Goal: Contribute content: Add original content to the website for others to see

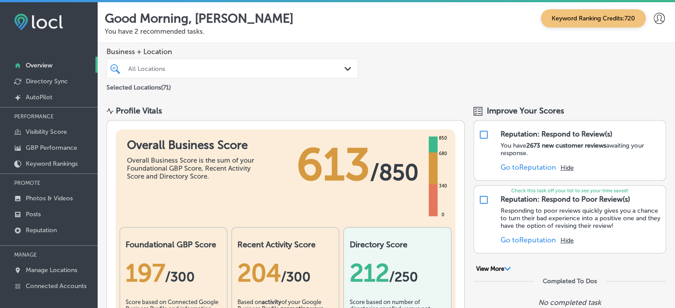
click at [575, 80] on div "Business + Location All Locations Path Created with Sketch. Selected Locations …" at bounding box center [386, 70] width 577 height 54
click at [44, 198] on p "Photos & Videos" at bounding box center [49, 199] width 47 height 8
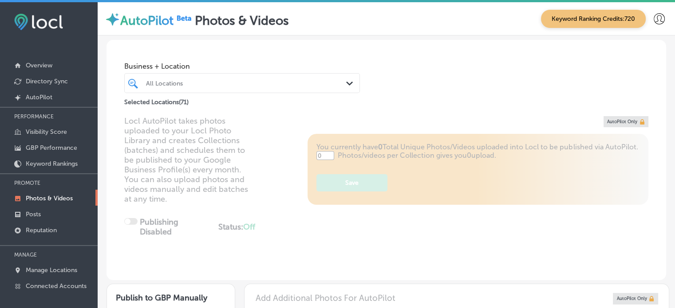
type input "5"
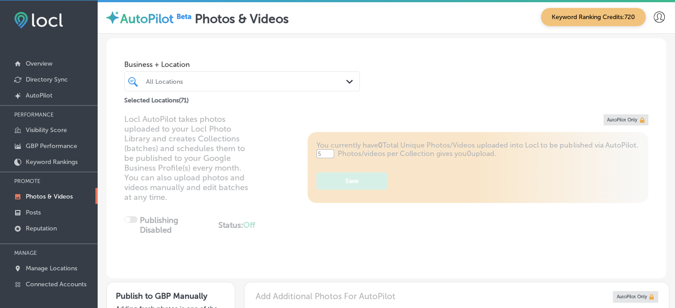
scroll to position [2, 0]
click at [391, 67] on div "Business + Location All Locations Path Created with Sketch. Selected Locations …" at bounding box center [385, 71] width 559 height 67
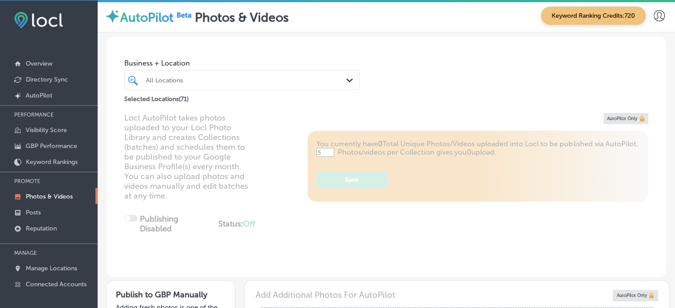
scroll to position [0, 0]
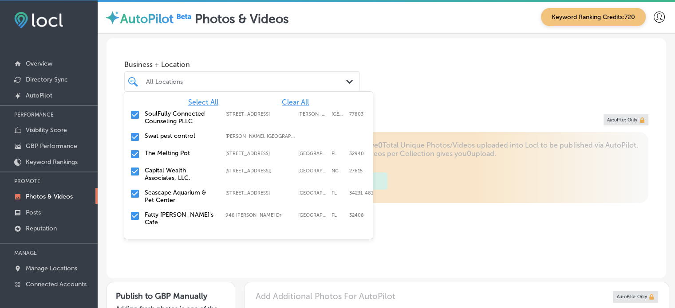
drag, startPoint x: 340, startPoint y: 78, endPoint x: 297, endPoint y: 102, distance: 48.4
click at [297, 91] on div "option focused, 1 of 72. 72 results available. Use Up and Down to choose option…" at bounding box center [241, 81] width 235 height 20
click at [297, 102] on span "Clear All" at bounding box center [295, 102] width 27 height 8
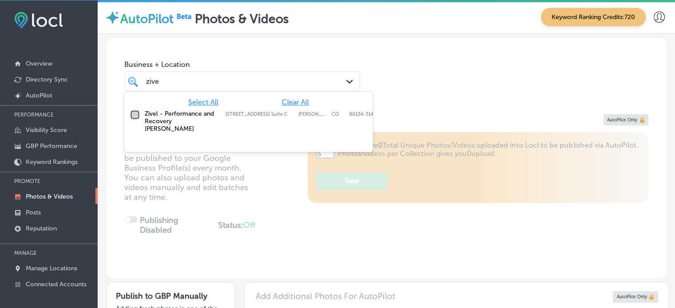
click at [130, 116] on input "checkbox" at bounding box center [135, 115] width 11 height 11
type input "zive"
click at [435, 95] on div "Business + Location option [STREET_ADDRESS] Suite C, selected. option [STREET_A…" at bounding box center [385, 71] width 559 height 67
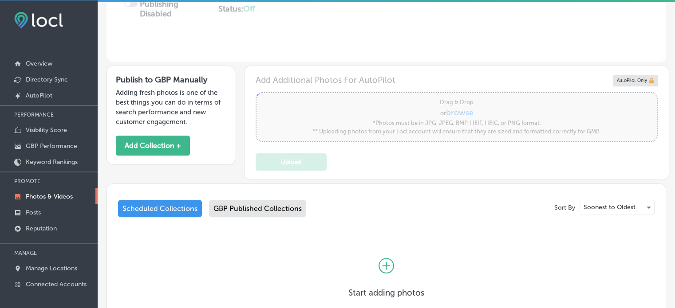
scroll to position [279, 0]
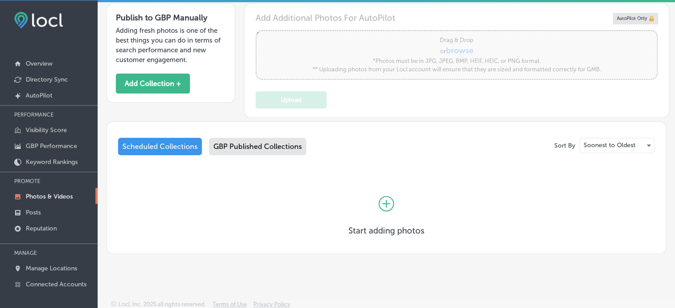
click at [266, 145] on div "GBP Published Collections" at bounding box center [257, 146] width 97 height 17
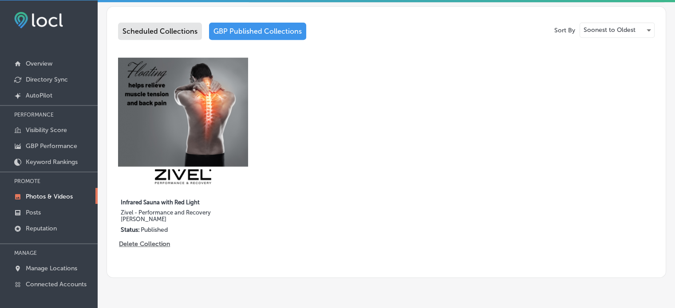
scroll to position [392, 0]
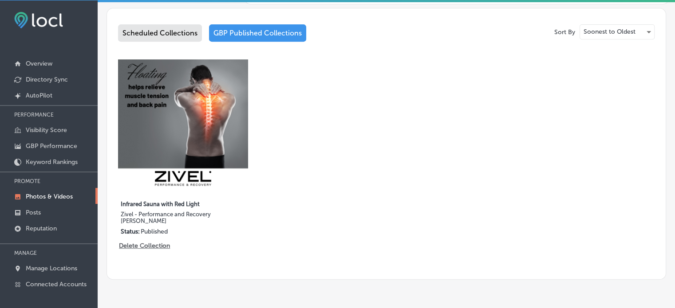
click at [162, 29] on div "Scheduled Collections" at bounding box center [160, 32] width 84 height 17
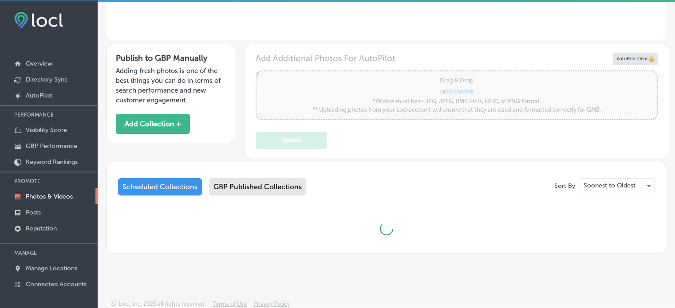
scroll to position [279, 0]
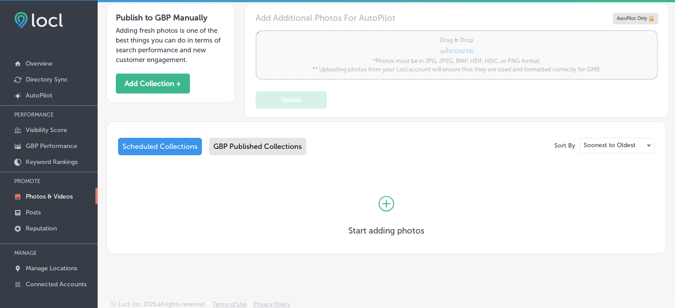
click at [386, 200] on icon at bounding box center [386, 204] width 16 height 16
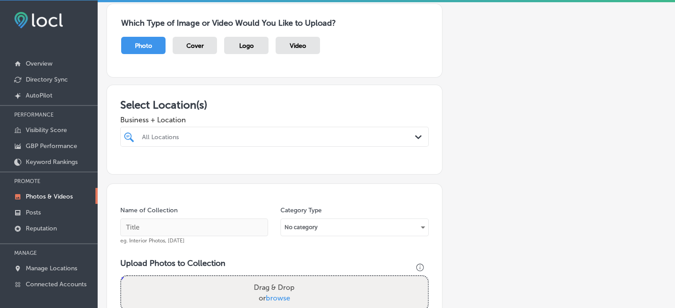
scroll to position [71, 0]
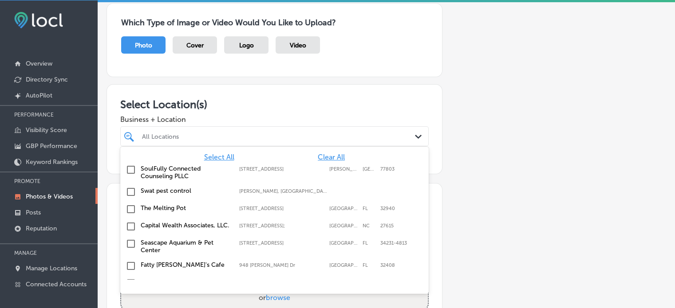
click at [366, 139] on div at bounding box center [261, 136] width 240 height 12
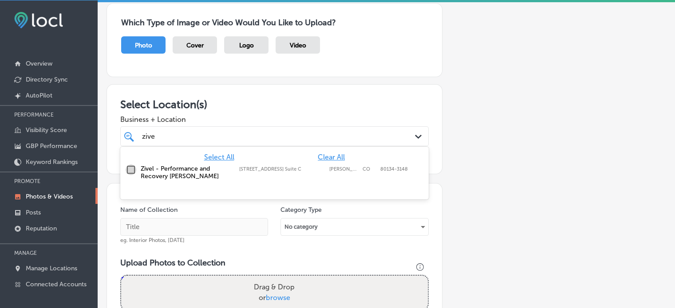
click at [128, 168] on input "checkbox" at bounding box center [131, 170] width 11 height 11
type input "zive"
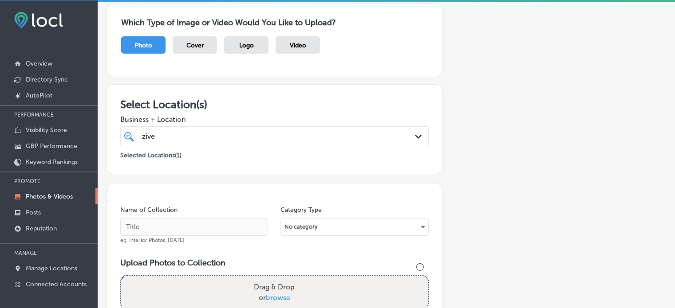
click at [450, 75] on div "Add a Collection Which Type of Image or Video Would You Like to Upload? Photo C…" at bounding box center [385, 231] width 559 height 496
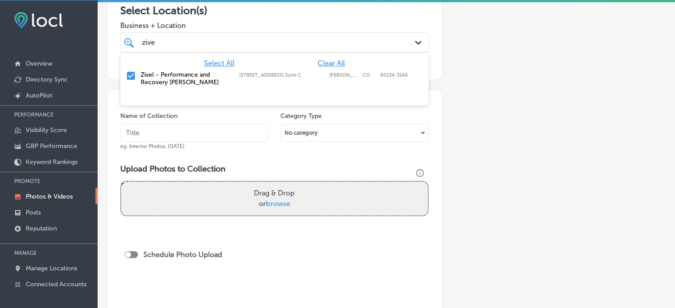
click at [263, 42] on div "zive zive" at bounding box center [261, 42] width 240 height 12
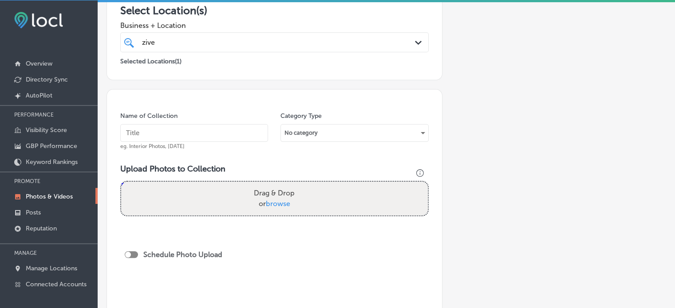
click at [263, 42] on div "zive zive" at bounding box center [261, 42] width 240 height 12
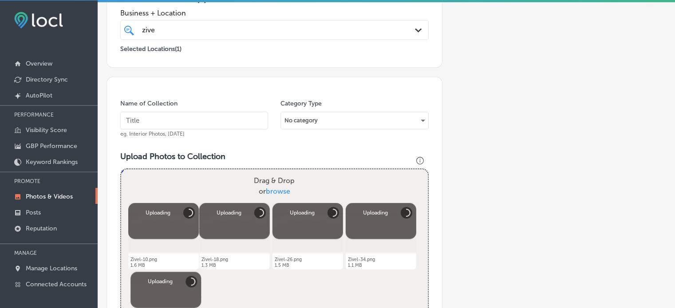
scroll to position [222, 0]
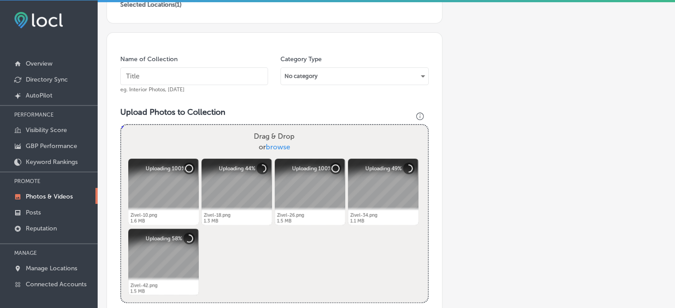
click at [158, 77] on input "text" at bounding box center [194, 76] width 148 height 18
paste input "Infrared Sauna with Red Light"
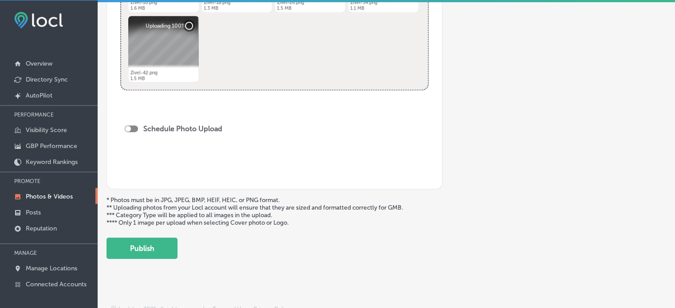
scroll to position [440, 0]
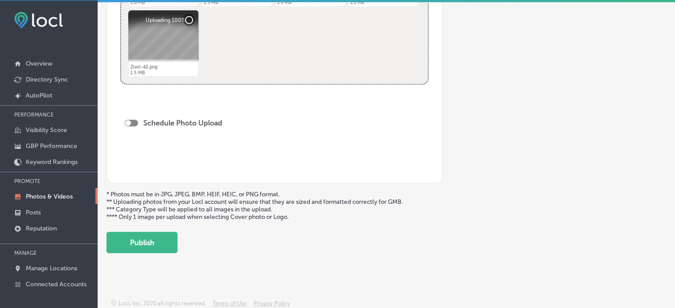
type input "Infrared Sauna with Red Light"
click at [138, 124] on div "Schedule Photo Upload" at bounding box center [176, 123] width 102 height 8
click at [136, 121] on div at bounding box center [131, 123] width 13 height 7
checkbox input "true"
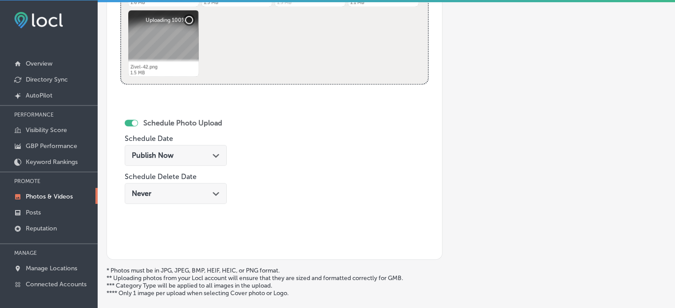
click at [172, 156] on span "Publish Now" at bounding box center [153, 155] width 42 height 8
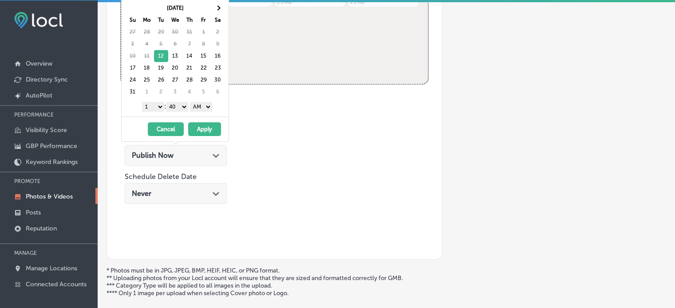
click at [158, 104] on select "1 2 3 4 5 6 7 8 9 10 11 12" at bounding box center [153, 107] width 22 height 10
click at [177, 103] on select "00 10 20 30 40 50" at bounding box center [177, 107] width 22 height 10
click at [198, 106] on select "AM PM" at bounding box center [201, 107] width 22 height 10
click at [203, 127] on button "Apply" at bounding box center [204, 129] width 33 height 14
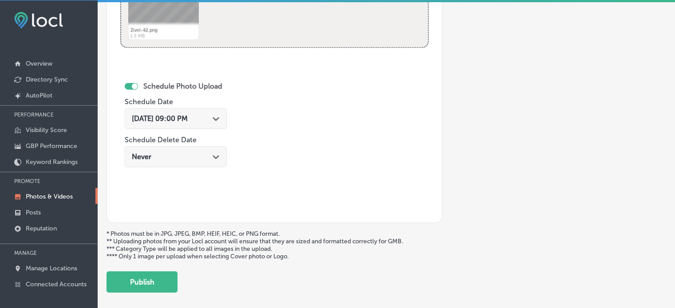
scroll to position [517, 0]
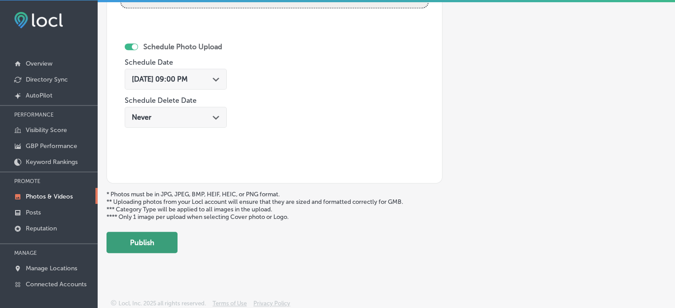
click at [142, 234] on button "Publish" at bounding box center [141, 242] width 71 height 21
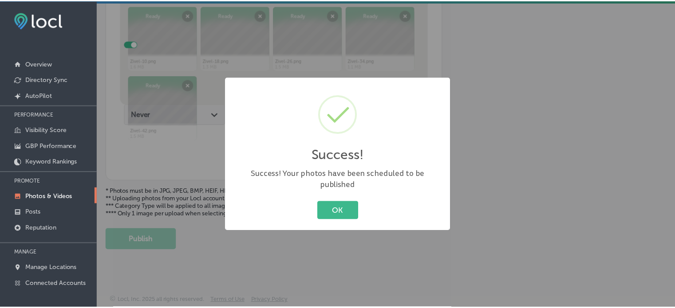
scroll to position [373, 0]
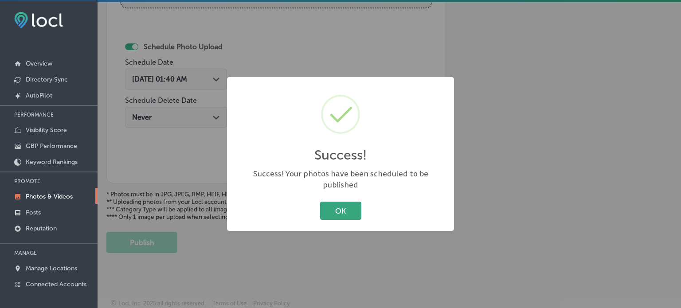
click at [351, 208] on button "OK" at bounding box center [340, 211] width 41 height 18
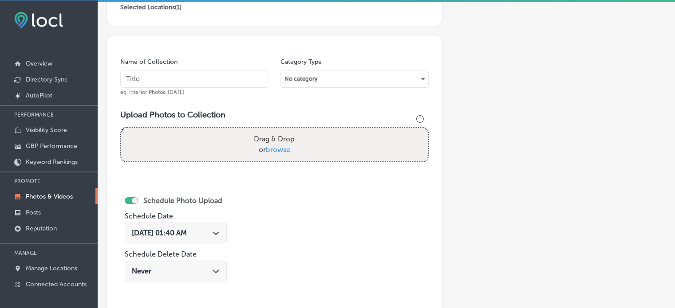
scroll to position [218, 0]
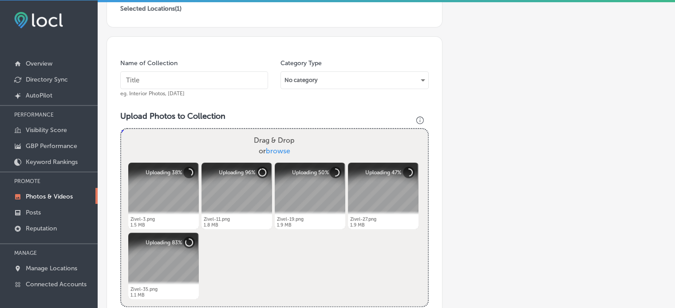
click at [188, 79] on input "text" at bounding box center [194, 80] width 148 height 18
paste input "Cryo Skin"
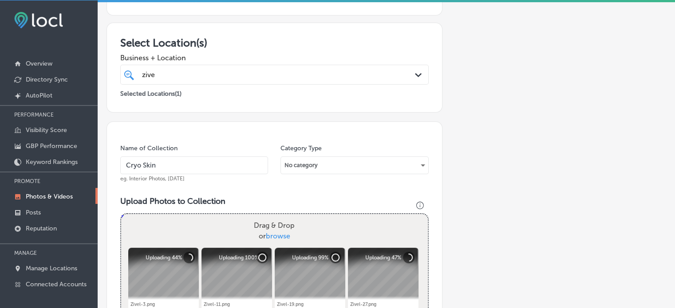
scroll to position [132, 0]
type input "Cryo Skin"
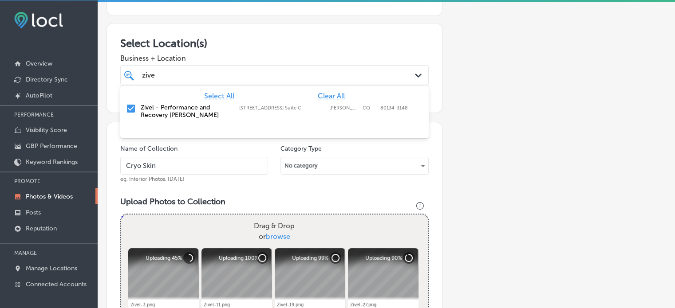
click at [213, 73] on div "zive zive" at bounding box center [261, 75] width 240 height 12
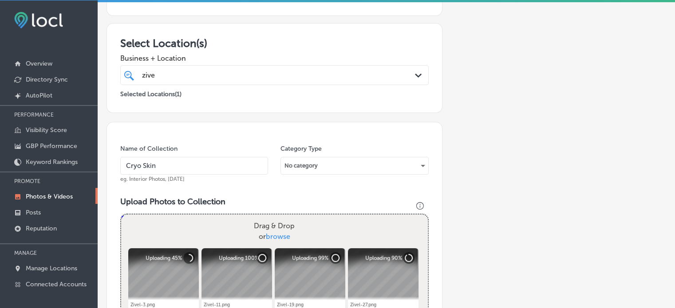
click at [244, 50] on div "Business + Location zive zive Path Created with Sketch." at bounding box center [274, 67] width 308 height 35
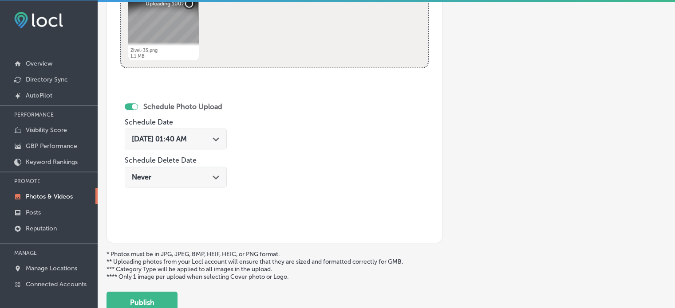
scroll to position [454, 0]
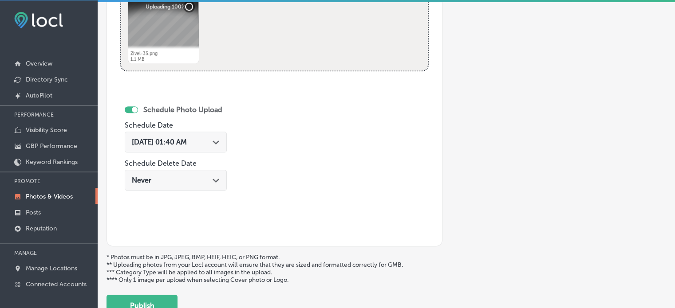
click at [219, 143] on icon "Path Created with Sketch." at bounding box center [215, 143] width 7 height 4
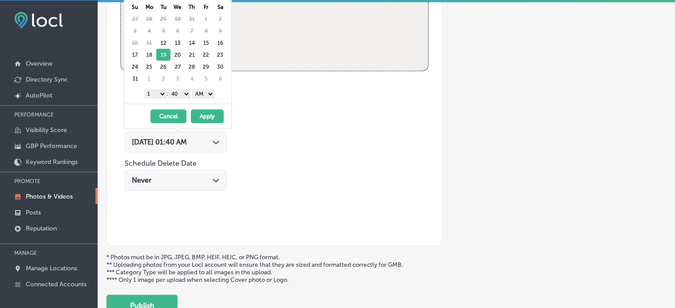
click at [160, 94] on select "1 2 3 4 5 6 7 8 9 10 11 12" at bounding box center [155, 94] width 22 height 10
click at [179, 95] on select "00 10 20 30 40 50" at bounding box center [179, 94] width 22 height 10
click at [200, 94] on select "AM PM" at bounding box center [203, 94] width 22 height 10
click at [206, 117] on button "Apply" at bounding box center [207, 117] width 33 height 14
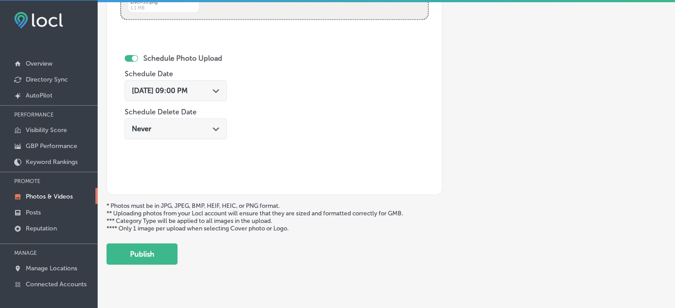
scroll to position [506, 0]
click at [151, 254] on button "Publish" at bounding box center [141, 253] width 71 height 21
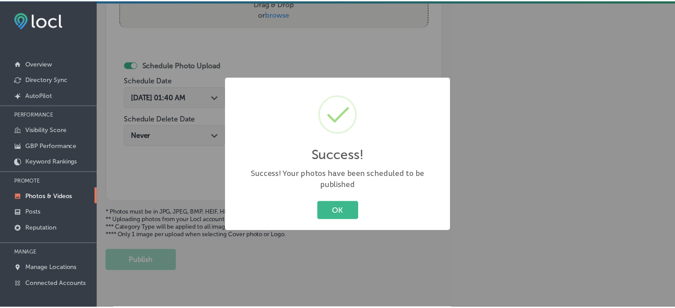
scroll to position [354, 0]
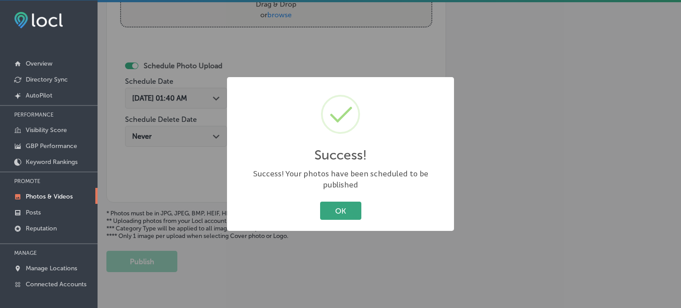
click at [328, 202] on button "OK" at bounding box center [340, 211] width 41 height 18
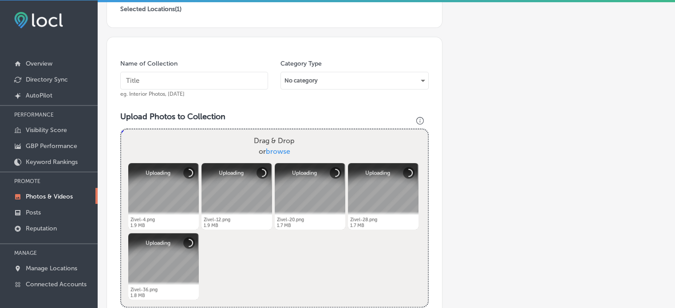
scroll to position [215, 0]
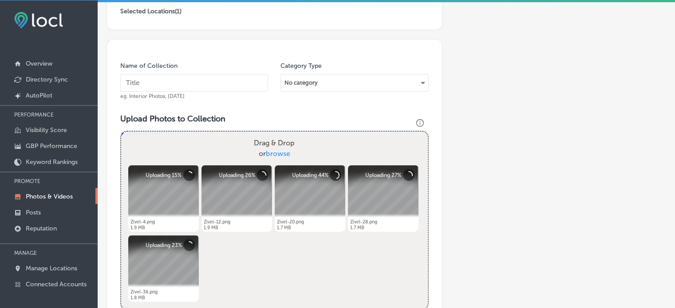
click at [198, 86] on input "text" at bounding box center [194, 83] width 148 height 18
paste input "Cryo Slimming"
type input "Cryo Slimming"
click at [236, 39] on div "Name of Collection Cryo Slimming eg. Interior Photos, [DATE] Category Type No c…" at bounding box center [274, 262] width 336 height 446
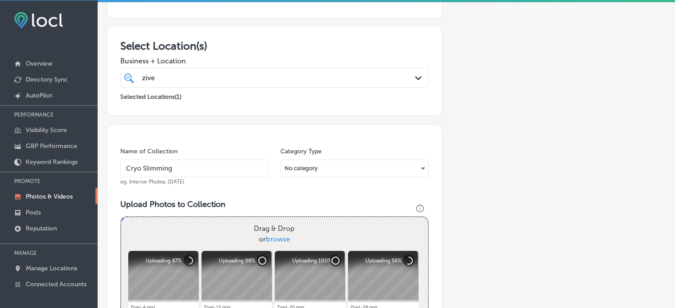
scroll to position [132, 0]
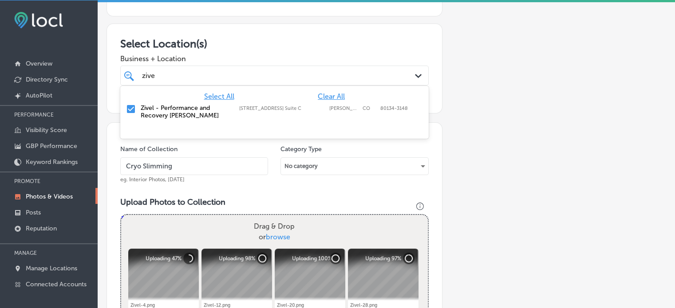
click at [281, 70] on div "zive zive" at bounding box center [261, 76] width 240 height 12
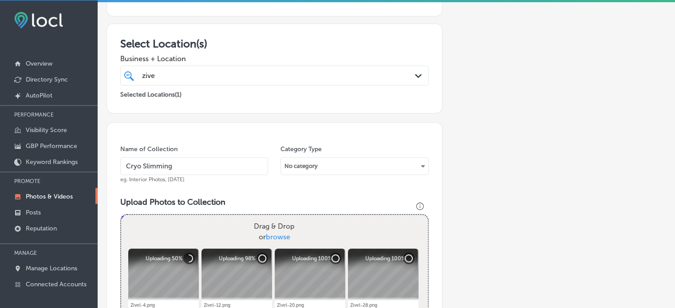
click at [312, 37] on h3 "Select Location(s)" at bounding box center [274, 43] width 308 height 13
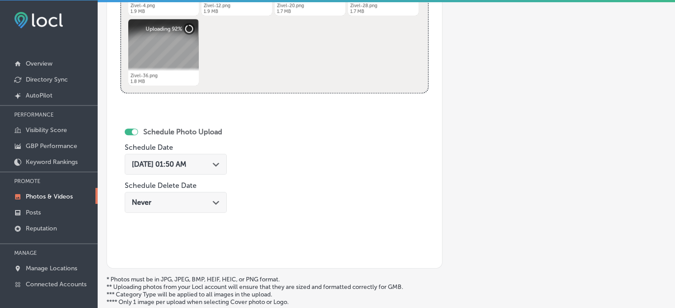
scroll to position [433, 0]
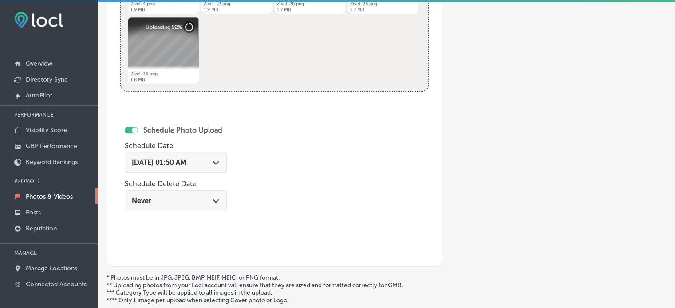
click at [186, 163] on span "[DATE] 01:50 AM" at bounding box center [159, 162] width 55 height 8
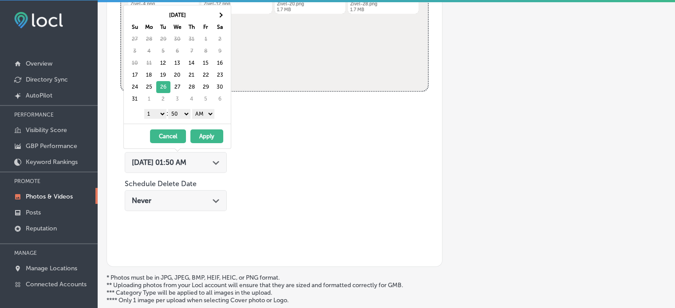
click at [160, 111] on select "1 2 3 4 5 6 7 8 9 10 11 12" at bounding box center [155, 114] width 22 height 10
click at [177, 111] on select "00 10 20 30 40 50" at bounding box center [179, 114] width 22 height 10
click at [203, 111] on select "AM PM" at bounding box center [203, 114] width 22 height 10
click at [209, 137] on button "Apply" at bounding box center [206, 137] width 33 height 14
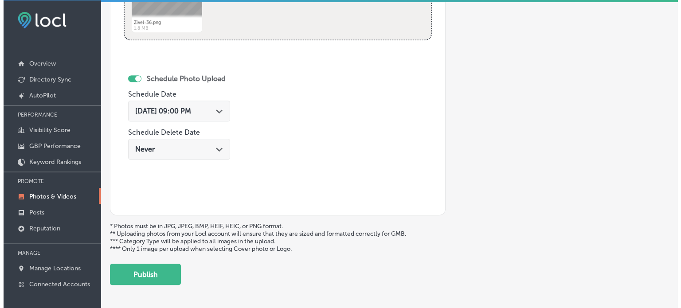
scroll to position [514, 0]
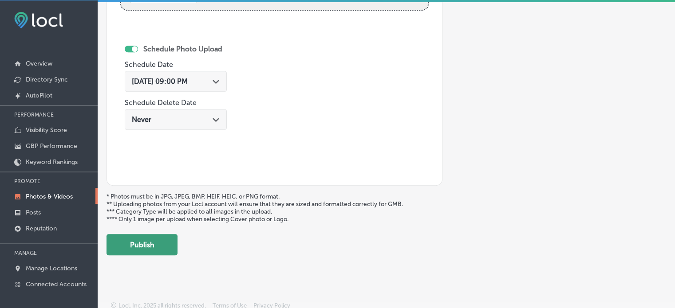
click at [160, 235] on button "Publish" at bounding box center [141, 244] width 71 height 21
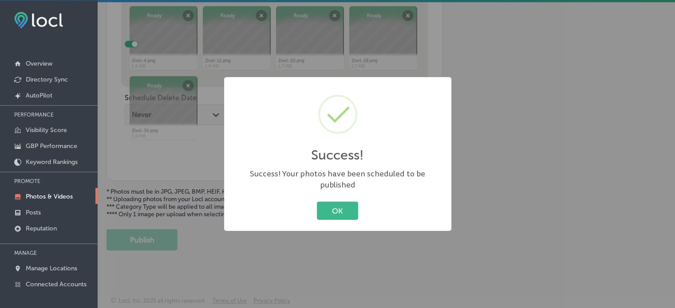
scroll to position [373, 0]
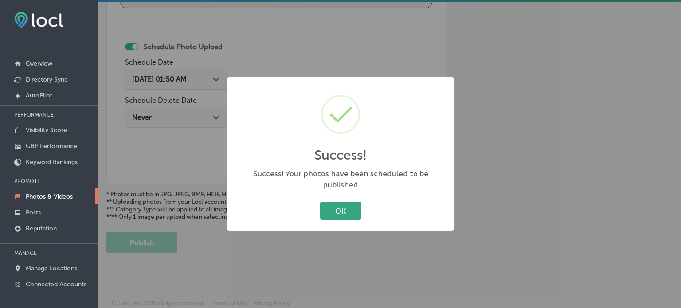
click at [338, 204] on button "OK" at bounding box center [340, 211] width 41 height 18
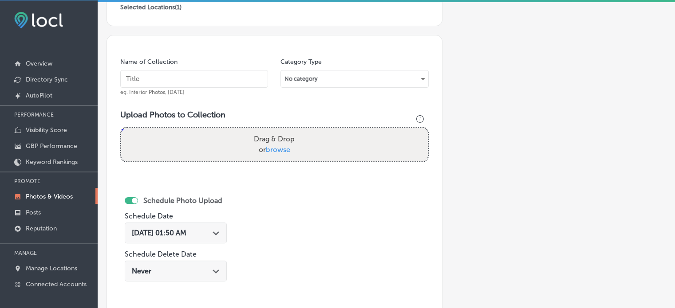
scroll to position [219, 0]
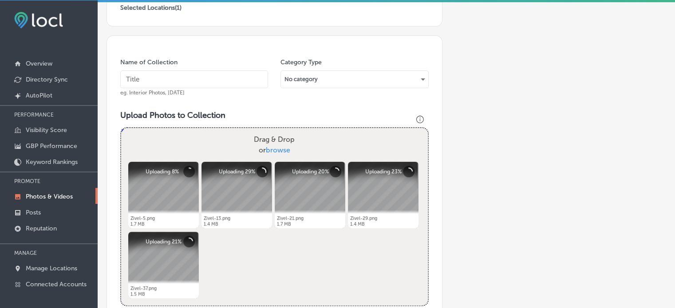
click at [174, 84] on input "text" at bounding box center [194, 80] width 148 height 18
paste input "Cryo Chamber"
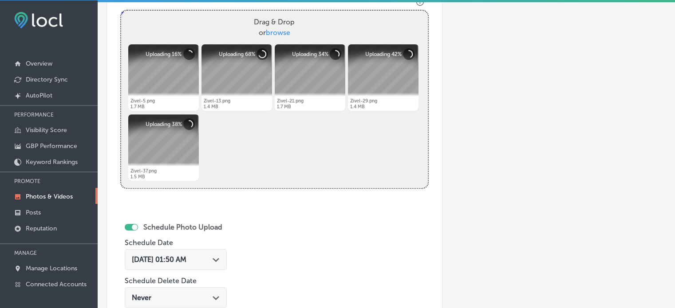
scroll to position [337, 0]
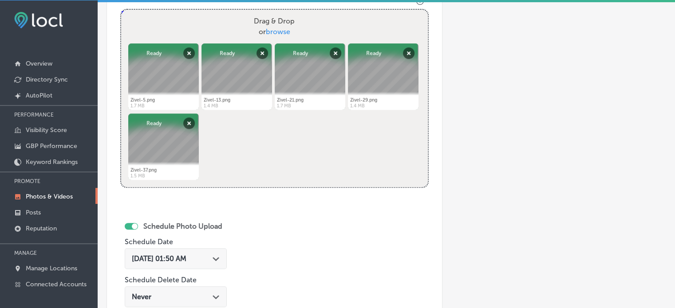
type input "Cryo Chamber"
click at [186, 257] on span "[DATE] 01:50 AM" at bounding box center [159, 259] width 55 height 8
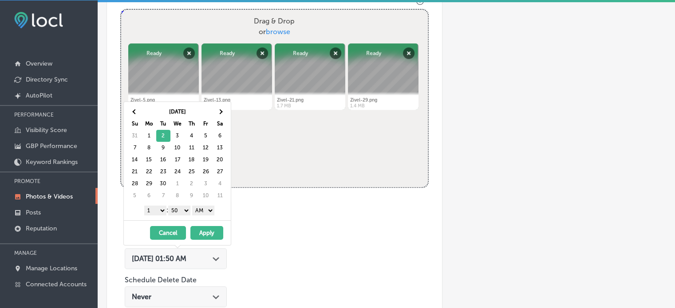
click at [157, 208] on select "1 2 3 4 5 6 7 8 9 10 11 12" at bounding box center [155, 211] width 22 height 10
click at [183, 204] on div "1 2 3 4 5 6 7 8 9 10 11 12 : 00 10 20 30 40 50 AM PM" at bounding box center [178, 210] width 103 height 13
click at [184, 208] on select "00 10 20 30 40 50" at bounding box center [179, 211] width 22 height 10
click at [212, 208] on select "AM PM" at bounding box center [203, 211] width 22 height 10
click at [210, 230] on button "Apply" at bounding box center [206, 233] width 33 height 14
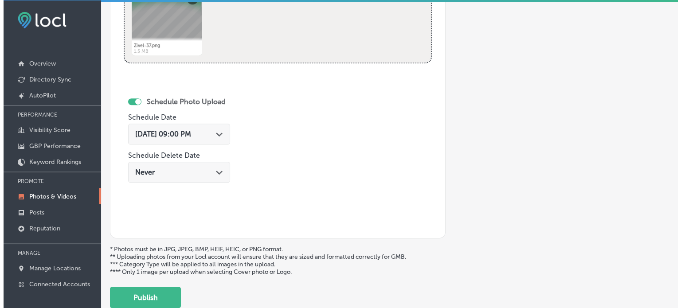
scroll to position [463, 0]
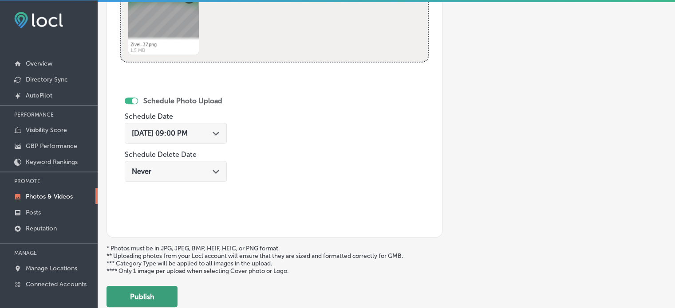
click at [163, 291] on button "Publish" at bounding box center [141, 296] width 71 height 21
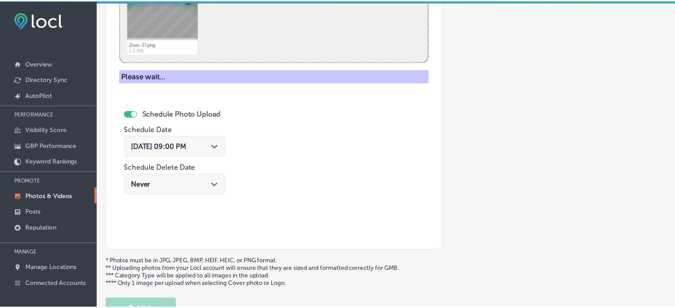
scroll to position [373, 0]
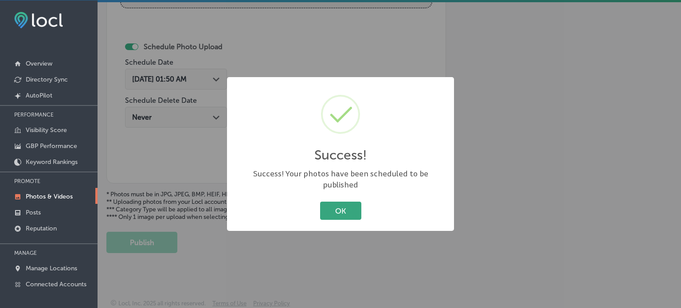
click at [344, 205] on button "OK" at bounding box center [340, 211] width 41 height 18
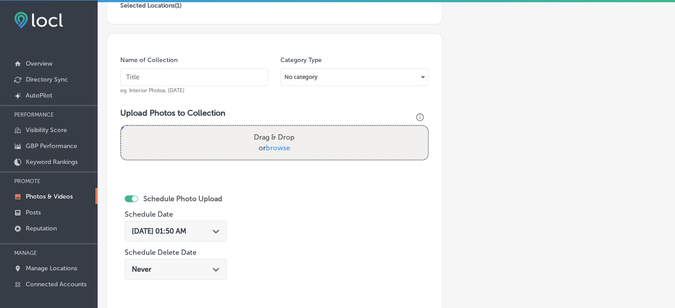
scroll to position [220, 0]
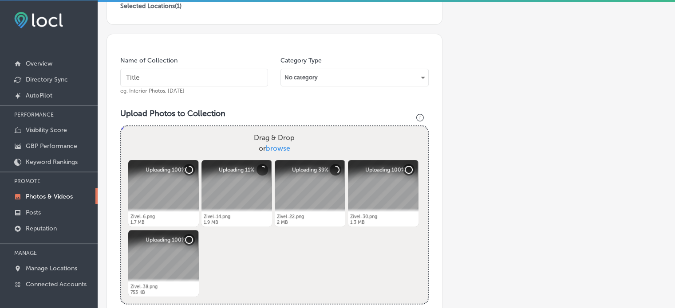
click at [223, 82] on input "text" at bounding box center [194, 78] width 148 height 18
paste input "Body Contouring"
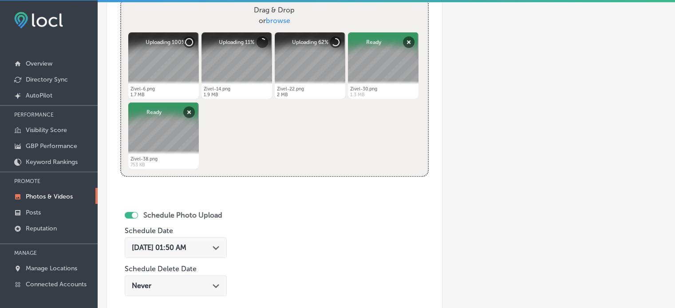
scroll to position [431, 0]
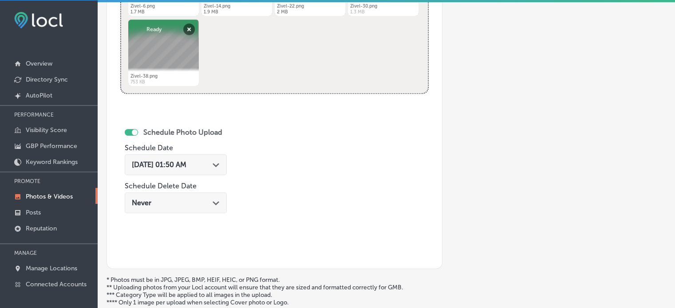
type input "Body Contouring"
click at [186, 163] on span "[DATE] 01:50 AM" at bounding box center [159, 165] width 55 height 8
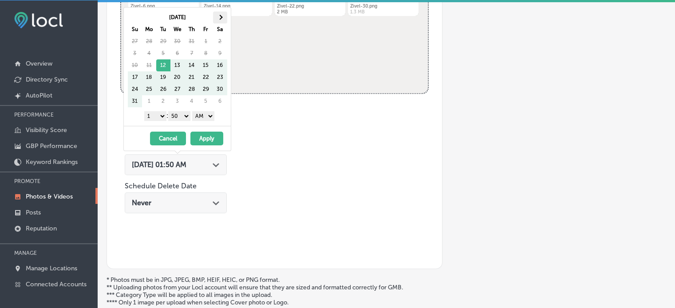
click at [222, 18] on th at bounding box center [220, 18] width 14 height 12
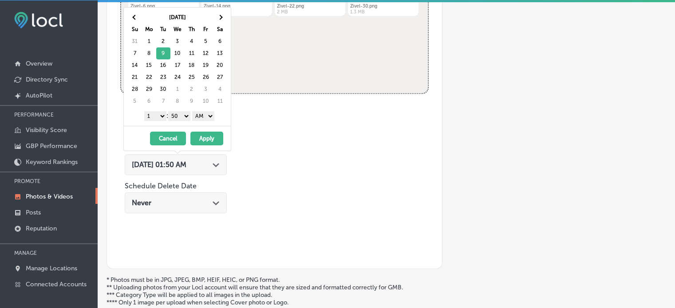
click at [152, 116] on select "1 2 3 4 5 6 7 8 9 10 11 12" at bounding box center [155, 116] width 22 height 10
click at [181, 109] on div "1 2 3 4 5 6 7 8 9 10 11 12 : 00 10 20 30 40 50 AM PM" at bounding box center [178, 115] width 103 height 13
click at [183, 114] on select "00 10 20 30 40 50" at bounding box center [179, 116] width 22 height 10
click at [206, 114] on select "AM PM" at bounding box center [203, 116] width 22 height 10
click at [207, 137] on button "Apply" at bounding box center [206, 139] width 33 height 14
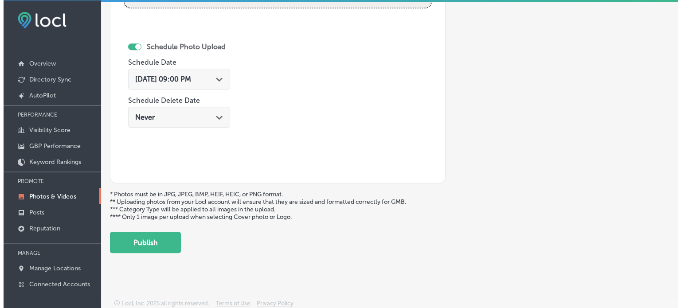
scroll to position [516, 0]
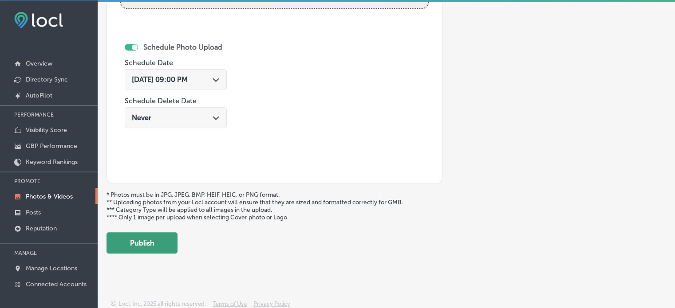
click at [160, 245] on button "Publish" at bounding box center [141, 242] width 71 height 21
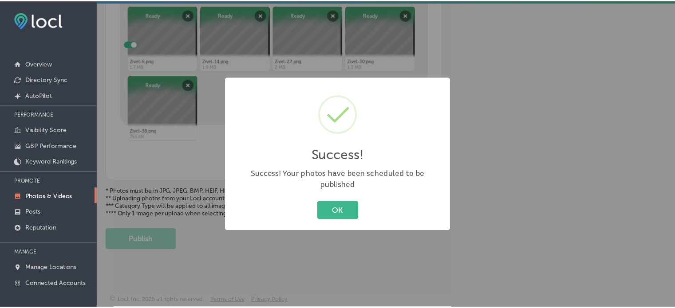
scroll to position [373, 0]
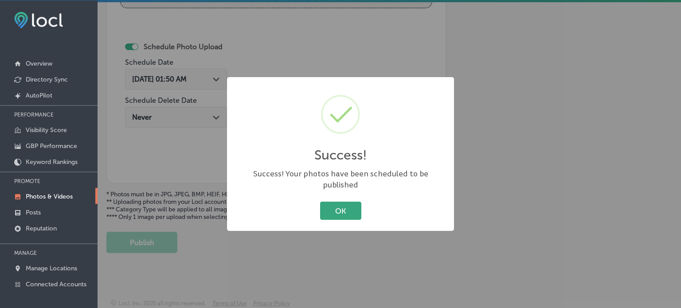
click at [342, 202] on button "OK" at bounding box center [340, 211] width 41 height 18
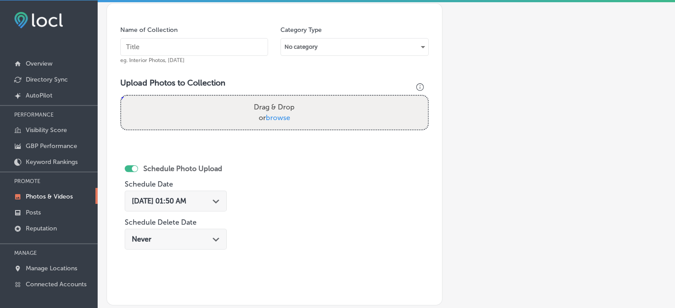
scroll to position [209, 0]
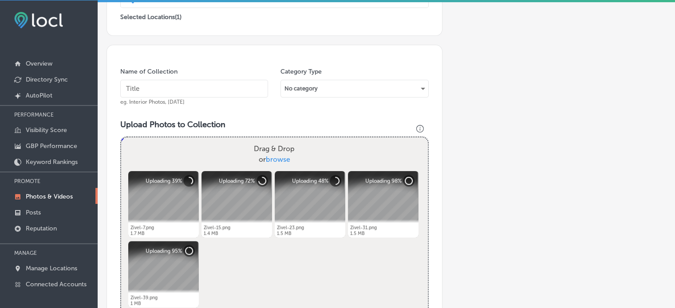
click at [219, 82] on input "text" at bounding box center [194, 89] width 148 height 18
paste input "Neveskin Treatment Pro Health Serum"
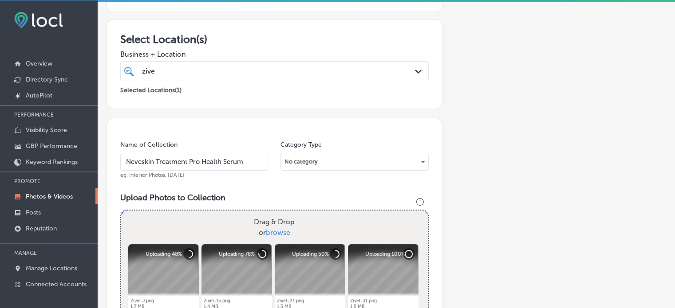
scroll to position [135, 0]
type input "Neveskin Treatment Pro Health Serum"
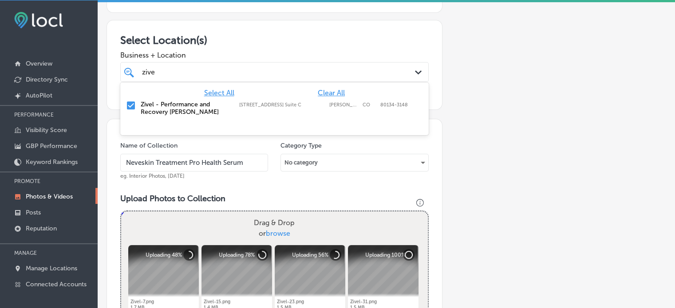
click at [235, 62] on div "zive zive Path Created with Sketch." at bounding box center [274, 72] width 308 height 20
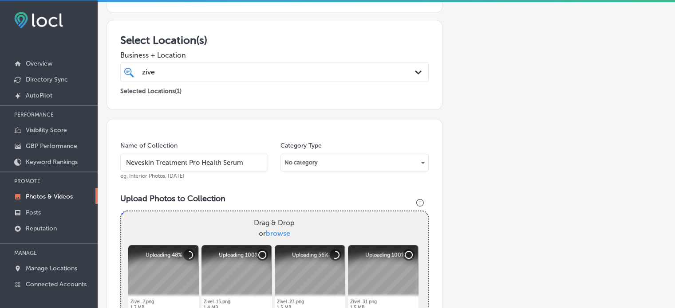
click at [260, 51] on span "Business + Location" at bounding box center [274, 55] width 308 height 8
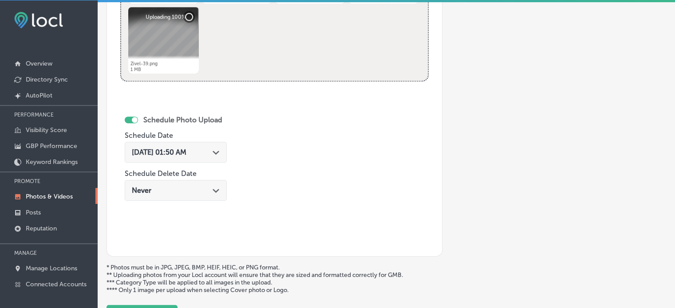
scroll to position [458, 0]
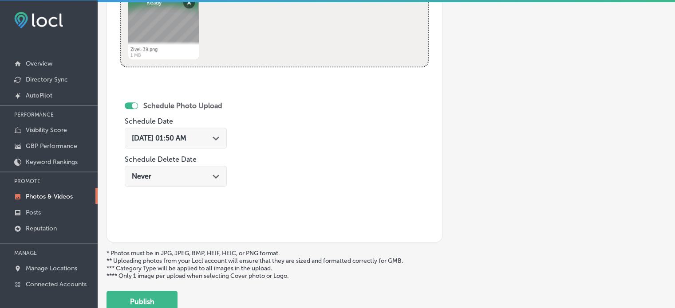
click at [186, 134] on span "[DATE] 01:50 AM" at bounding box center [159, 138] width 55 height 8
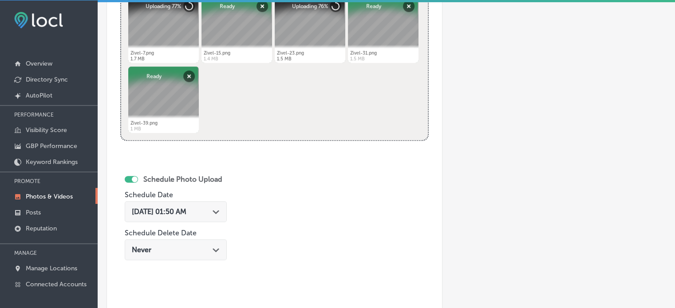
scroll to position [383, 0]
click at [219, 212] on icon "Path Created with Sketch." at bounding box center [215, 213] width 7 height 4
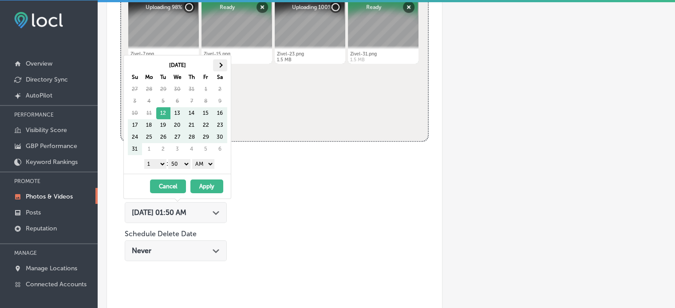
click at [221, 63] on th at bounding box center [220, 65] width 14 height 12
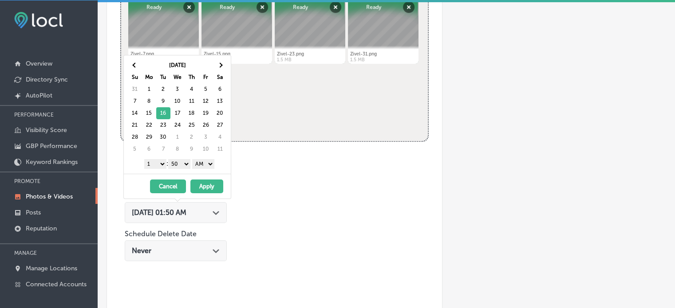
click at [160, 162] on select "1 2 3 4 5 6 7 8 9 10 11 12" at bounding box center [155, 164] width 22 height 10
click at [182, 161] on select "00 10 20 30 40 50" at bounding box center [179, 164] width 22 height 10
click at [202, 161] on select "AM PM" at bounding box center [203, 164] width 22 height 10
click at [200, 182] on button "Apply" at bounding box center [206, 187] width 33 height 14
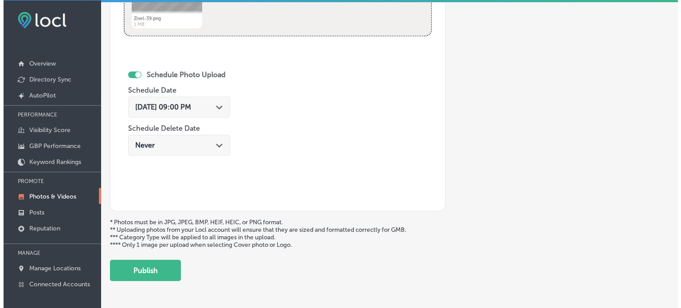
scroll to position [488, 0]
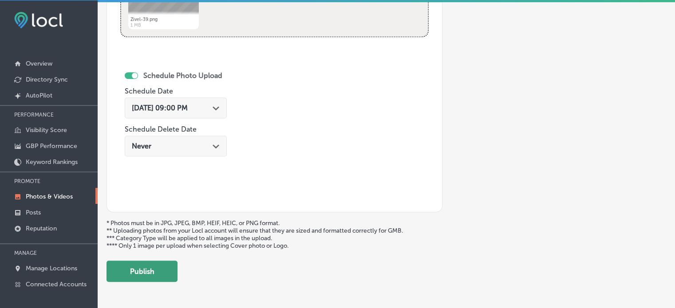
click at [149, 271] on button "Publish" at bounding box center [141, 271] width 71 height 21
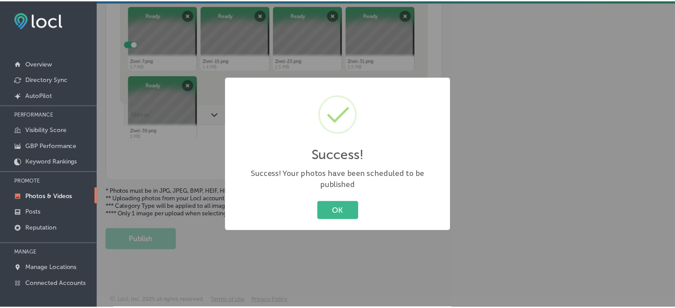
scroll to position [373, 0]
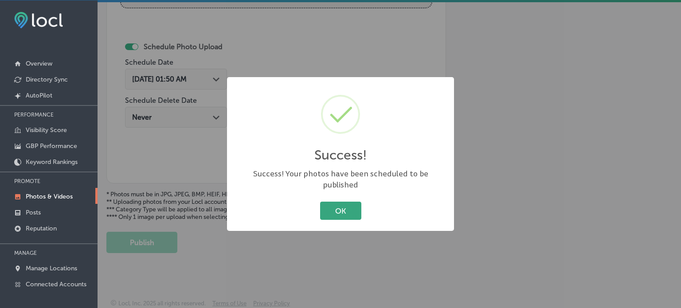
click at [344, 202] on button "OK" at bounding box center [340, 211] width 41 height 18
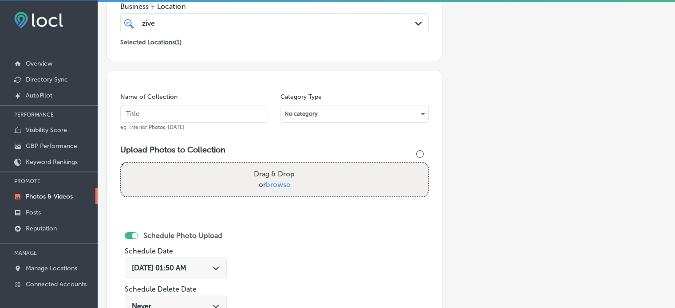
scroll to position [184, 0]
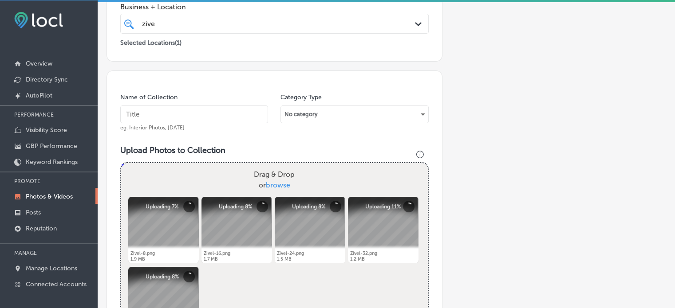
click at [188, 111] on input "text" at bounding box center [194, 115] width 148 height 18
paste input "Cryo Body Slimming"
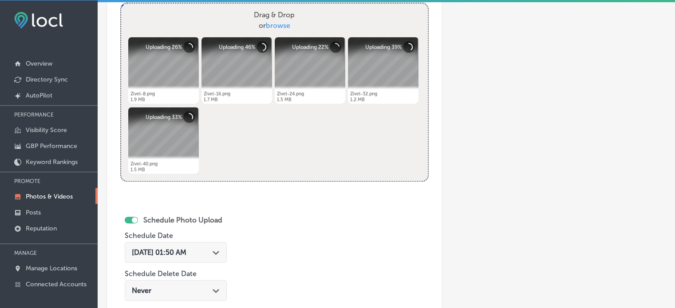
scroll to position [398, 0]
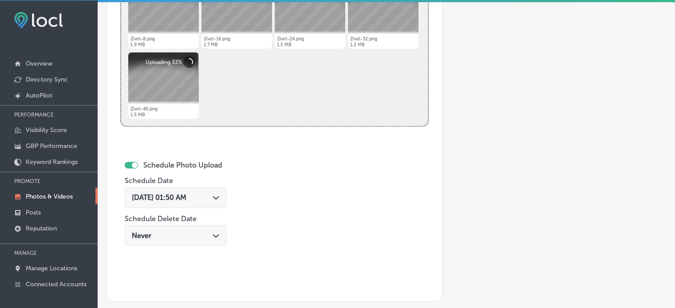
type input "Cryo Body Slimming"
click at [214, 195] on div "[DATE] 01:50 AM Path Created with Sketch." at bounding box center [176, 197] width 88 height 8
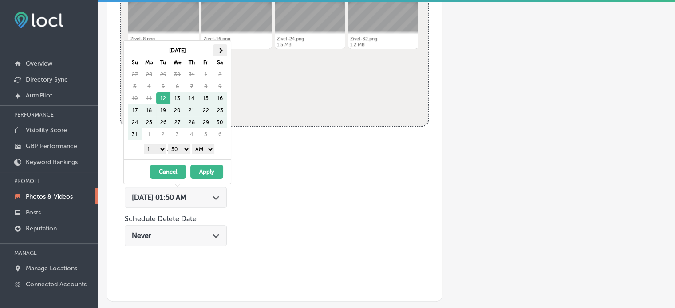
click at [226, 47] on th at bounding box center [220, 50] width 14 height 12
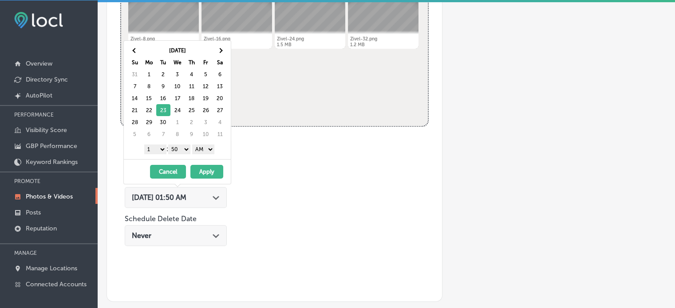
click at [158, 147] on select "1 2 3 4 5 6 7 8 9 10 11 12" at bounding box center [155, 150] width 22 height 10
click at [180, 146] on select "00 10 20 30 40 50" at bounding box center [179, 150] width 22 height 10
click at [203, 146] on select "AM PM" at bounding box center [203, 150] width 22 height 10
click at [214, 168] on button "Apply" at bounding box center [206, 172] width 33 height 14
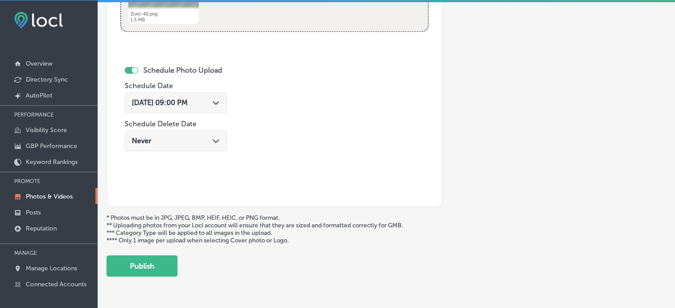
scroll to position [494, 0]
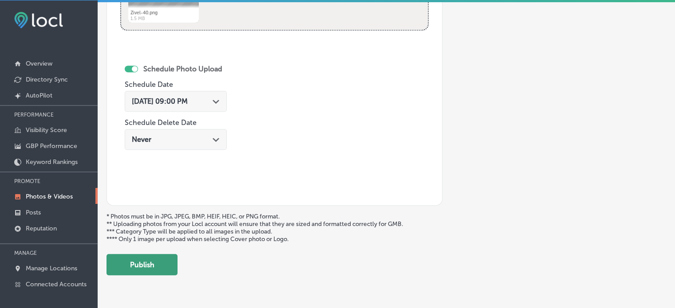
click at [154, 262] on button "Publish" at bounding box center [141, 264] width 71 height 21
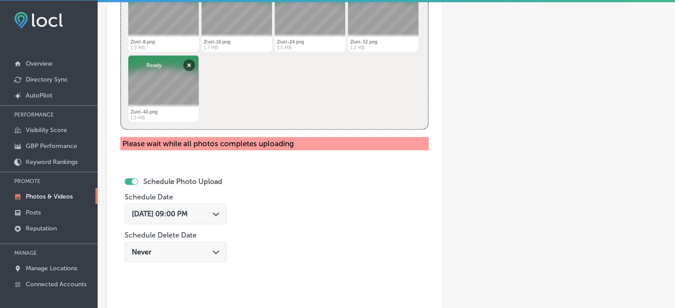
click at [253, 156] on div "Name of Collection Cryo Body Slimming eg. Interior Photos, [DATE] Category Type…" at bounding box center [274, 88] width 336 height 459
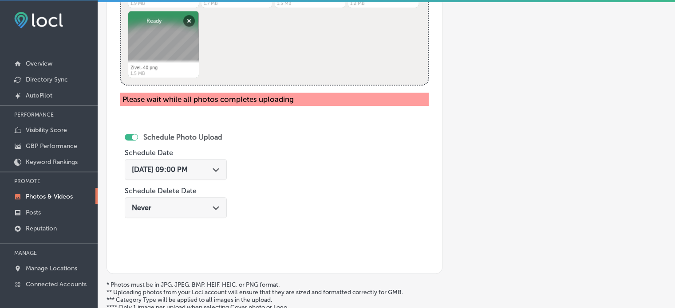
scroll to position [530, 0]
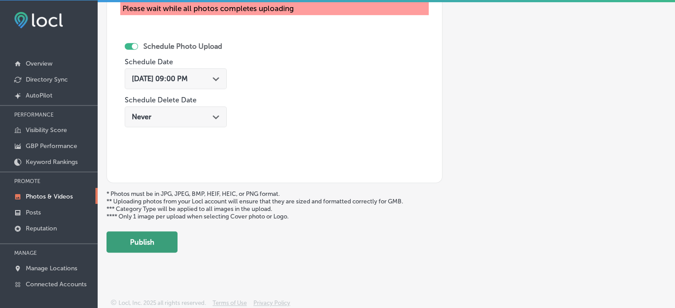
click at [149, 235] on button "Publish" at bounding box center [141, 242] width 71 height 21
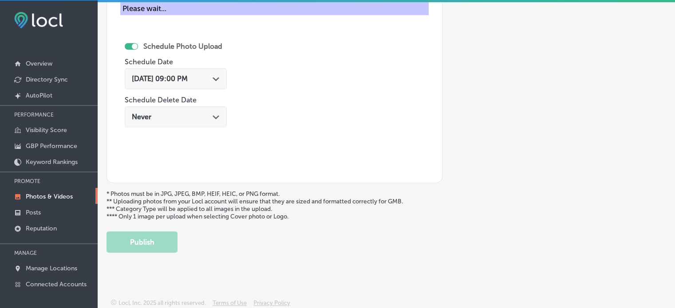
scroll to position [373, 0]
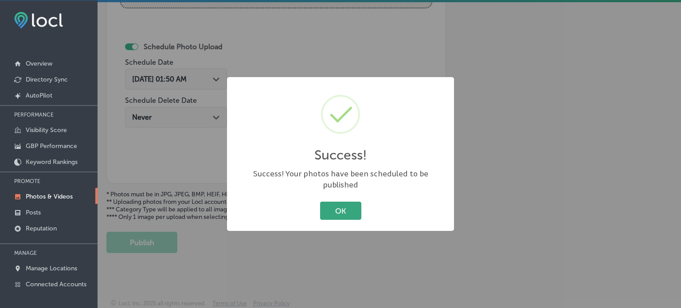
click at [345, 205] on button "OK" at bounding box center [340, 211] width 41 height 18
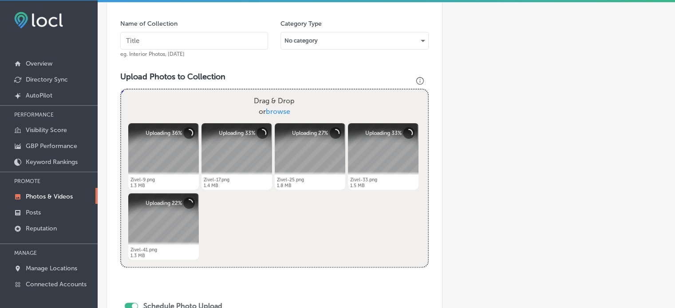
scroll to position [256, 0]
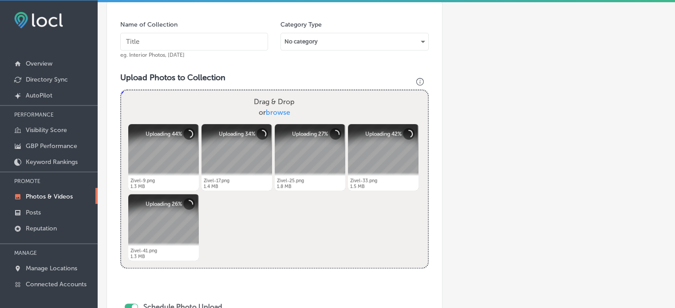
click at [195, 42] on input "text" at bounding box center [194, 42] width 148 height 18
paste input "Red [MEDICAL_DATA]"
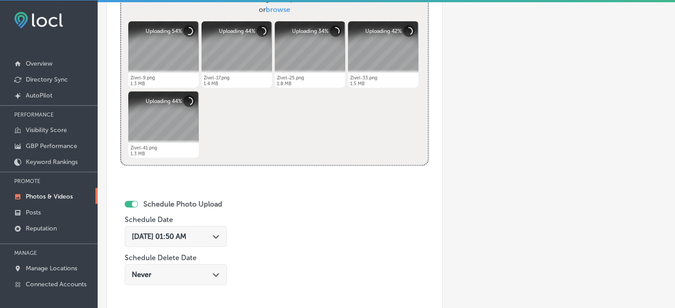
scroll to position [368, 0]
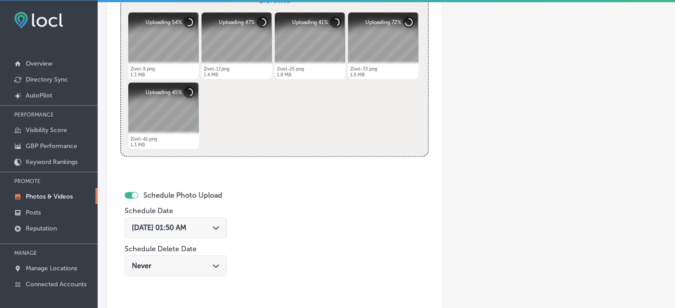
type input "Red [MEDICAL_DATA]"
click at [186, 226] on span "[DATE] 01:50 AM" at bounding box center [159, 228] width 55 height 8
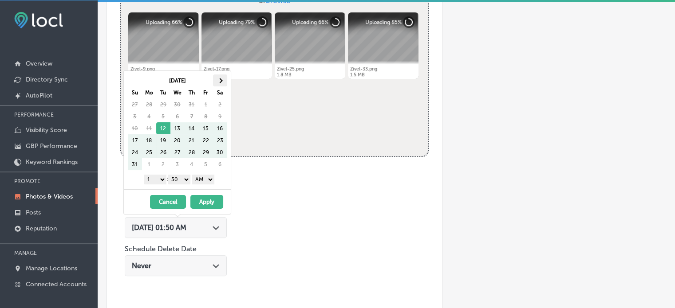
click at [220, 78] on span at bounding box center [219, 80] width 5 height 5
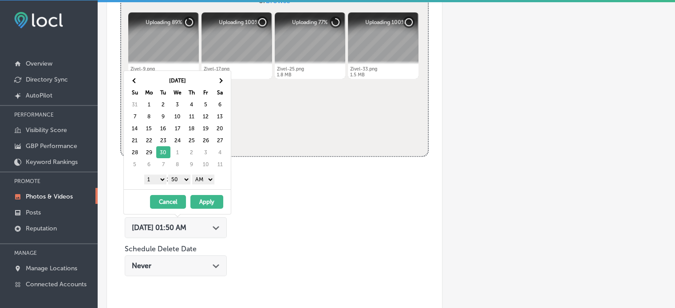
click at [154, 178] on select "1 2 3 4 5 6 7 8 9 10 11 12" at bounding box center [155, 180] width 22 height 10
click at [176, 177] on select "00 10 20 30 40 50" at bounding box center [179, 180] width 22 height 10
click at [206, 178] on select "AM PM" at bounding box center [203, 180] width 22 height 10
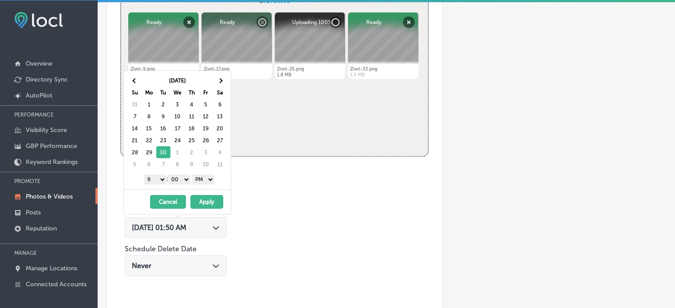
click at [208, 202] on button "Apply" at bounding box center [206, 202] width 33 height 14
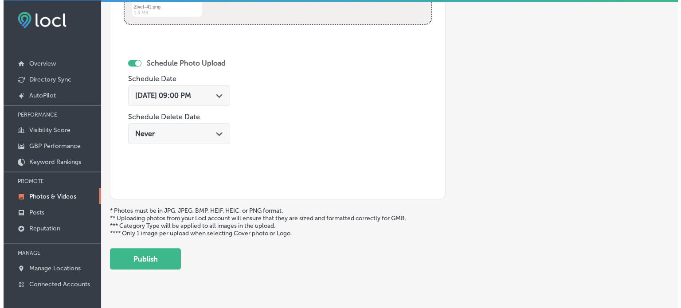
scroll to position [501, 0]
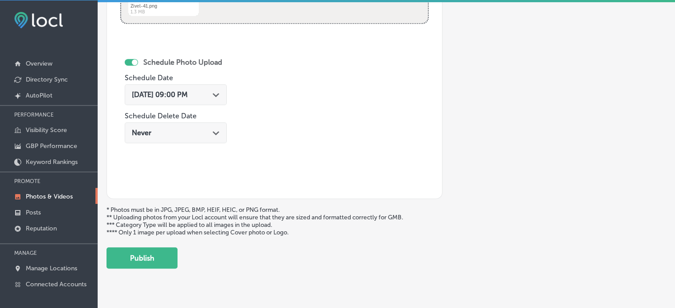
click at [202, 100] on div "[DATE] 09:00 PM Path Created with Sketch." at bounding box center [176, 94] width 102 height 21
click at [255, 98] on div "Schedule Photo Upload Schedule Date [DATE] 09:00 PM Path Created with Sketch. S…" at bounding box center [197, 112] width 154 height 146
click at [153, 255] on button "Publish" at bounding box center [141, 257] width 71 height 21
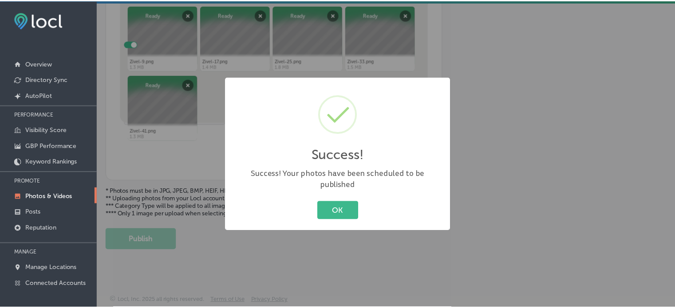
scroll to position [373, 0]
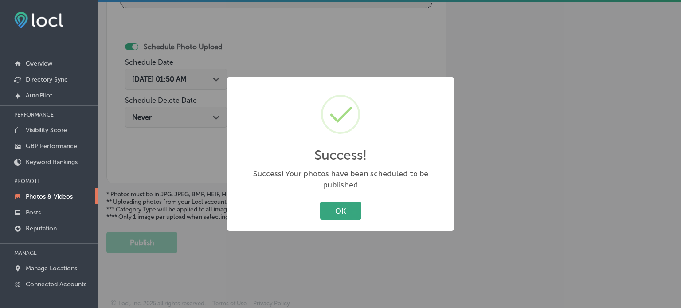
click at [339, 202] on button "OK" at bounding box center [340, 211] width 41 height 18
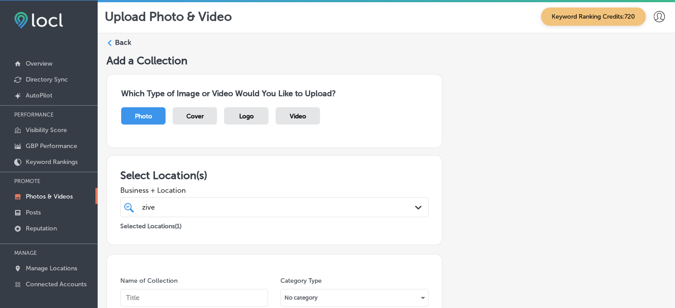
scroll to position [0, 0]
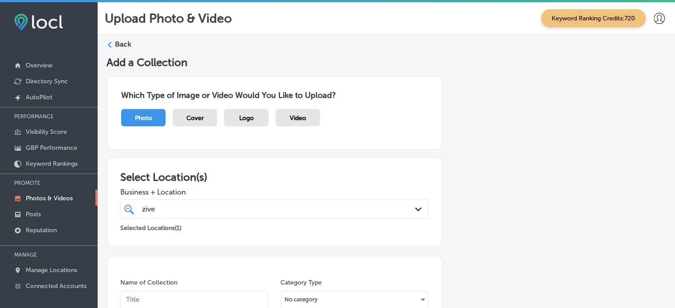
click at [126, 48] on label "Back" at bounding box center [123, 44] width 16 height 10
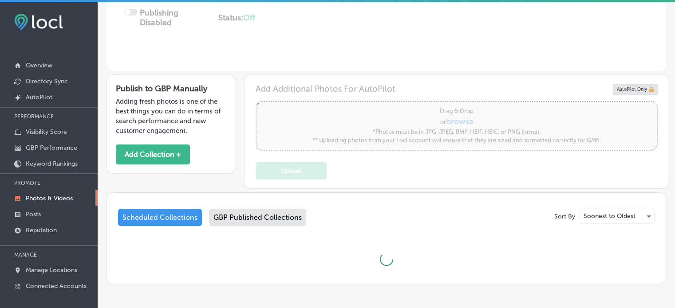
type input "5"
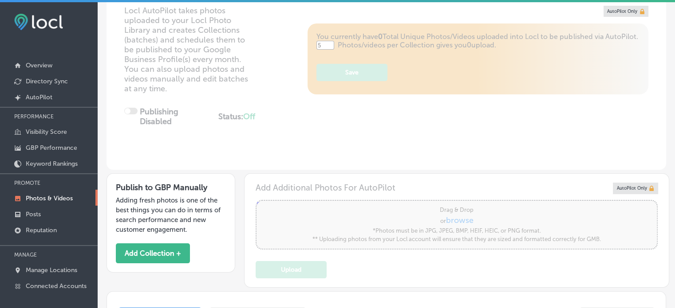
scroll to position [34, 0]
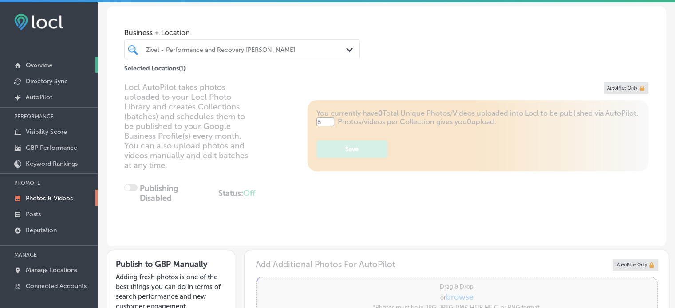
click at [35, 62] on p "Overview" at bounding box center [39, 66] width 27 height 8
